Goal: Navigation & Orientation: Find specific page/section

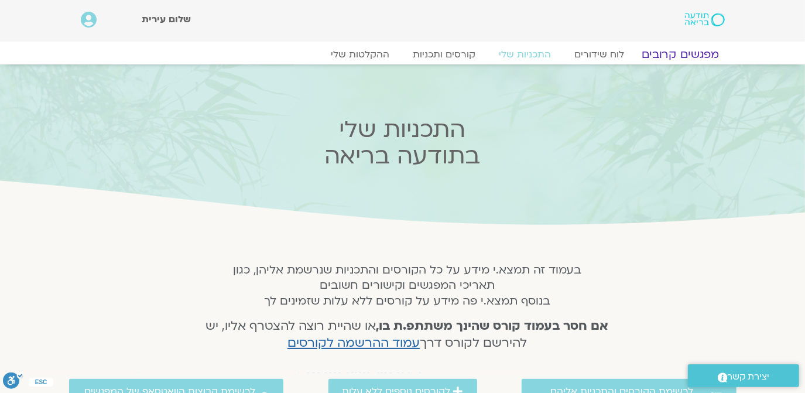
click at [690, 52] on link "מפגשים קרובים" at bounding box center [680, 54] width 106 height 14
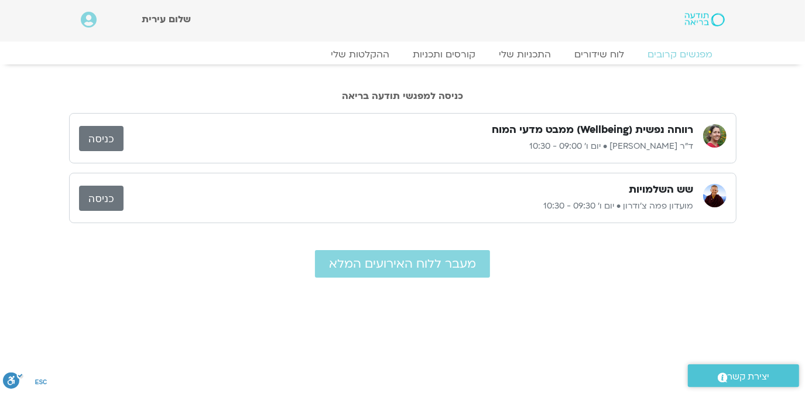
click at [102, 139] on link "כניסה" at bounding box center [101, 138] width 44 height 25
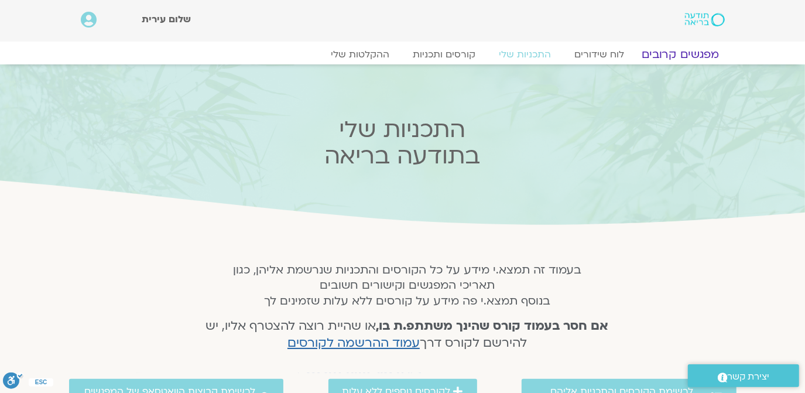
click at [675, 47] on link "מפגשים קרובים" at bounding box center [680, 54] width 106 height 14
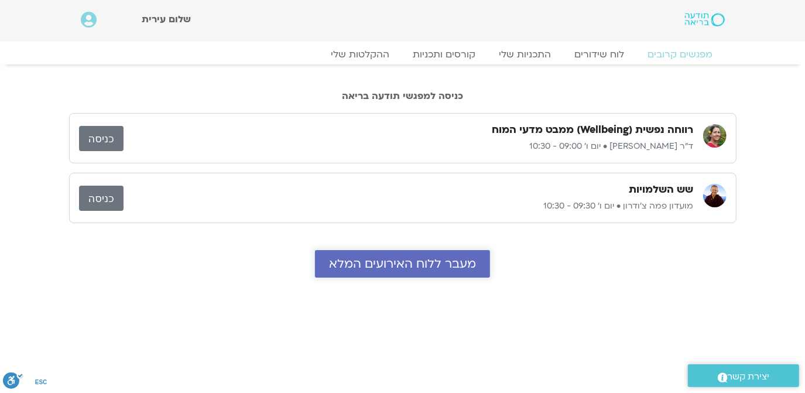
click at [429, 262] on span "מעבר ללוח האירועים המלא" at bounding box center [402, 263] width 147 height 13
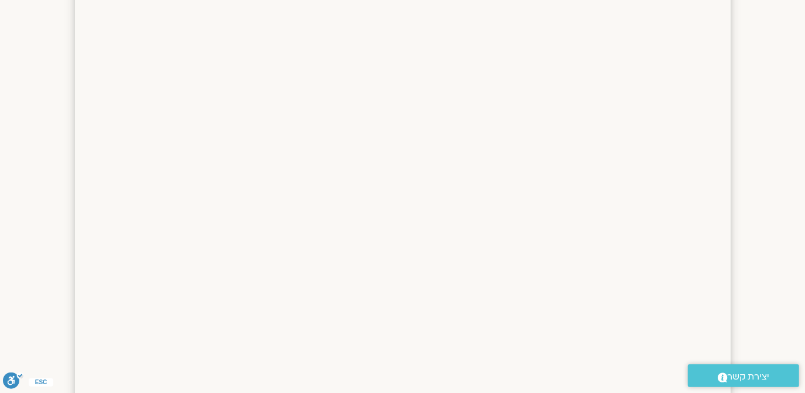
scroll to position [585, 0]
